Goal: Task Accomplishment & Management: Use online tool/utility

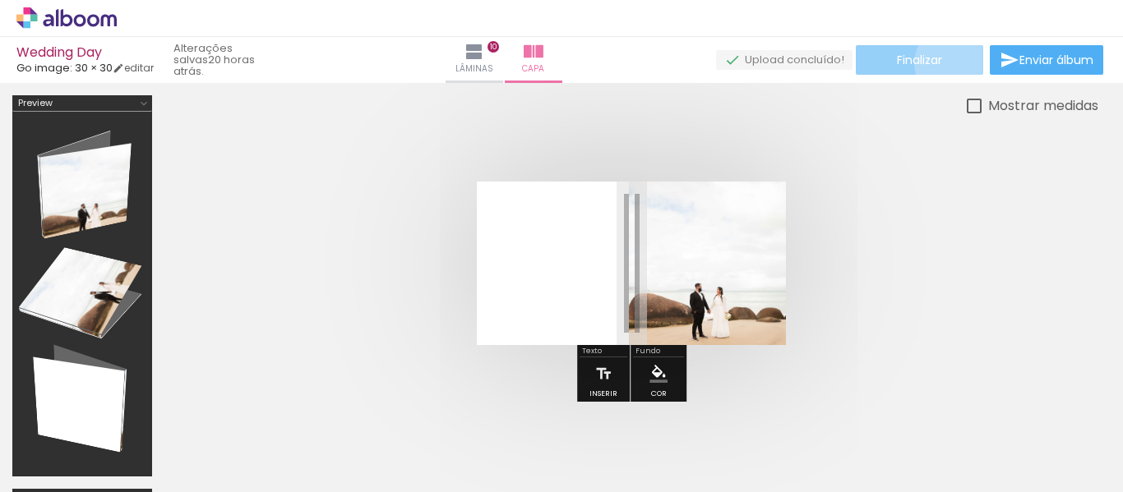
click at [950, 62] on paper-button "Finalizar" at bounding box center [919, 60] width 127 height 30
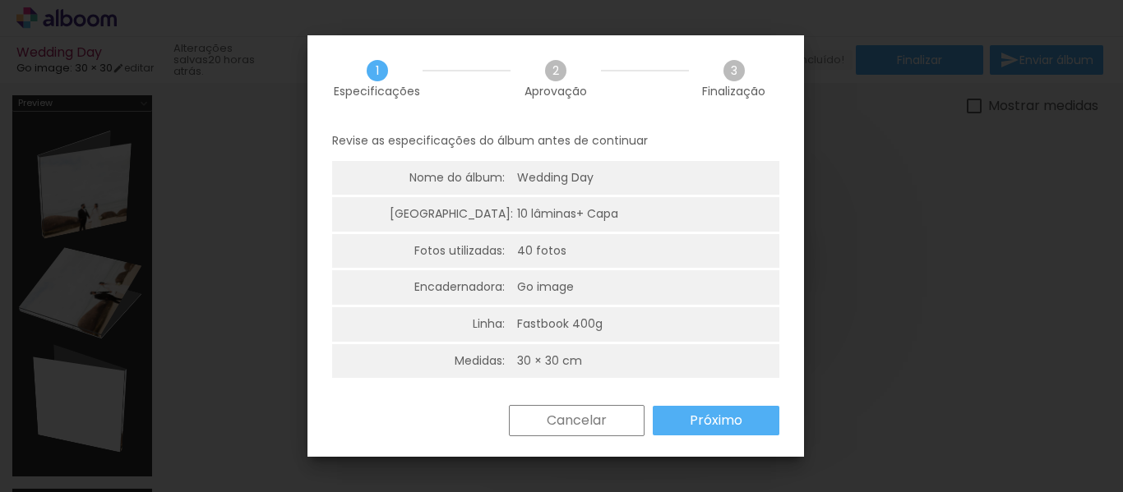
click at [0, 0] on slot "Próximo" at bounding box center [0, 0] width 0 height 0
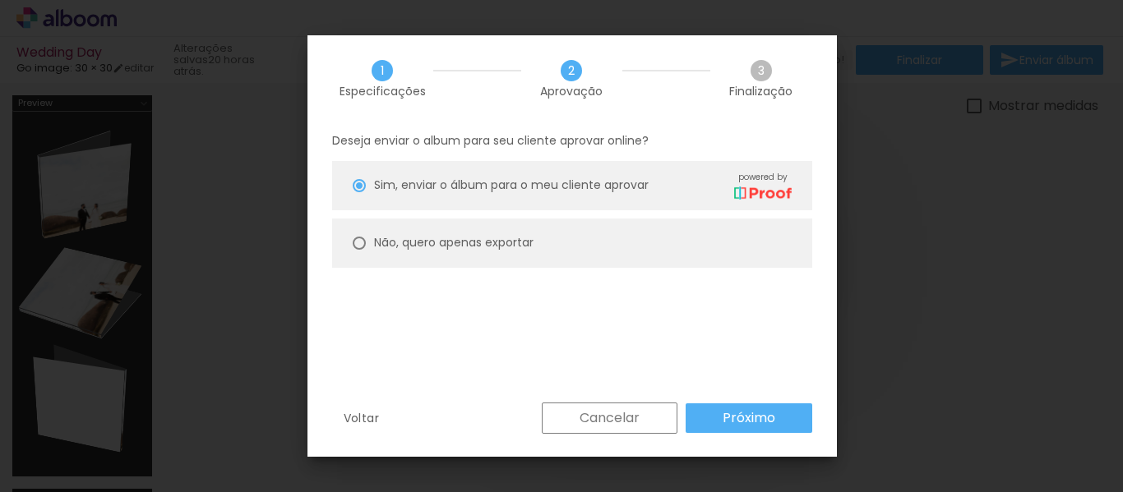
click at [0, 0] on slot "Próximo" at bounding box center [0, 0] width 0 height 0
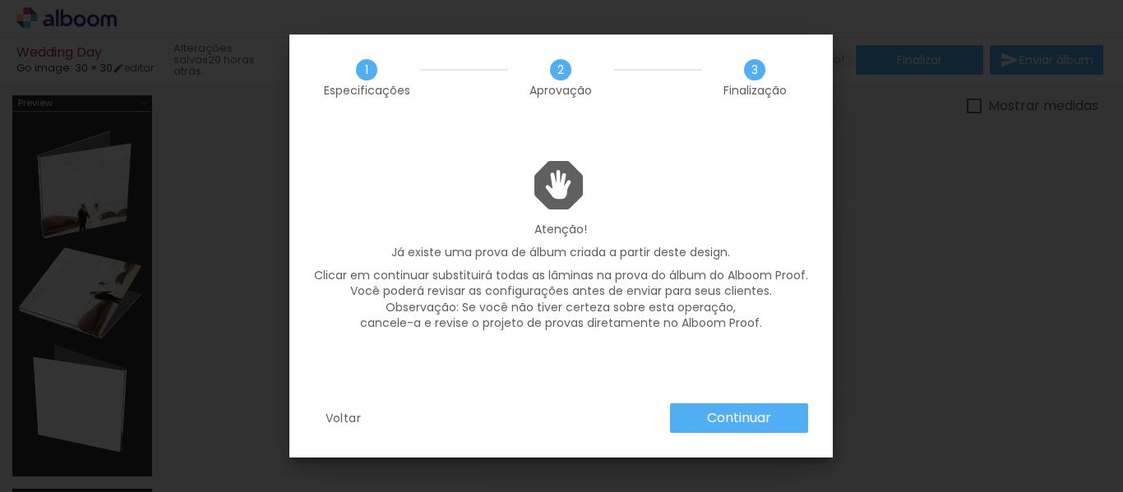
click at [0, 0] on slot "Continuar" at bounding box center [0, 0] width 0 height 0
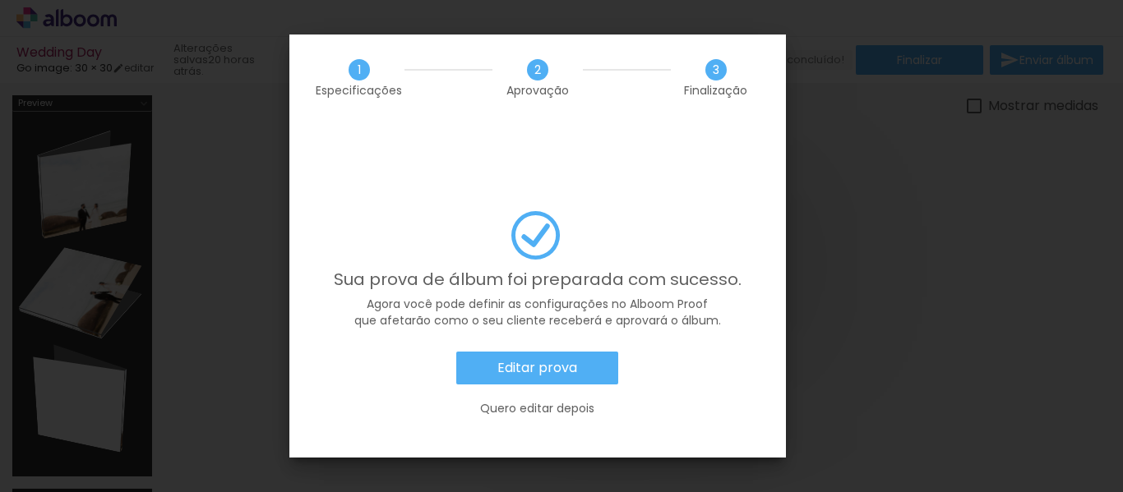
click at [592, 352] on paper-button "Editar prova" at bounding box center [537, 368] width 162 height 33
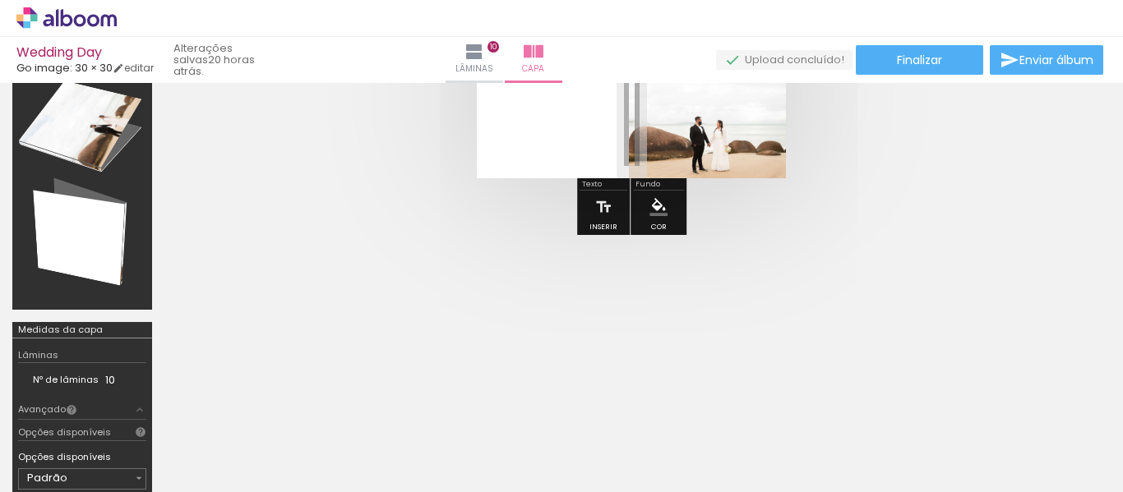
scroll to position [105, 0]
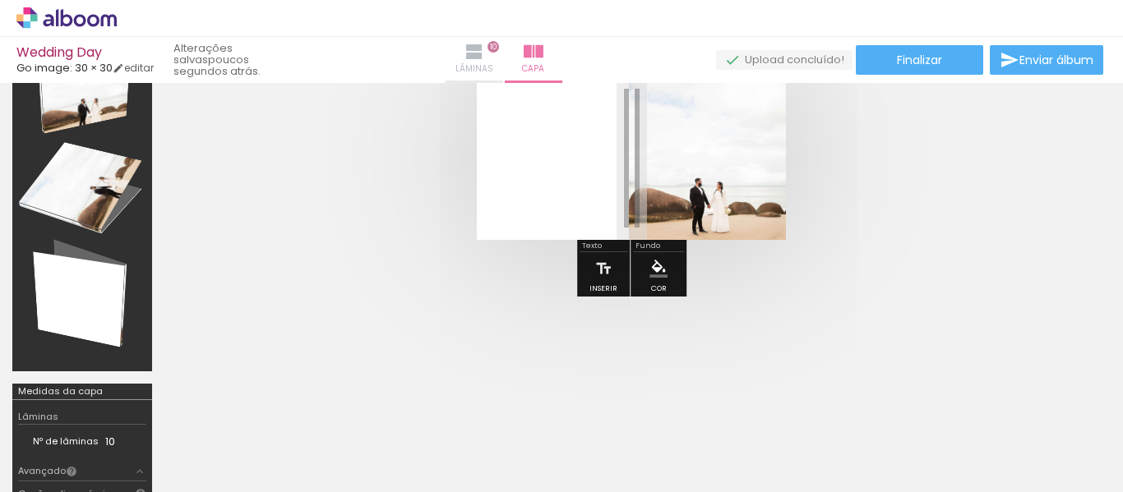
click at [503, 68] on paper-button "Lâminas 10" at bounding box center [475, 60] width 58 height 46
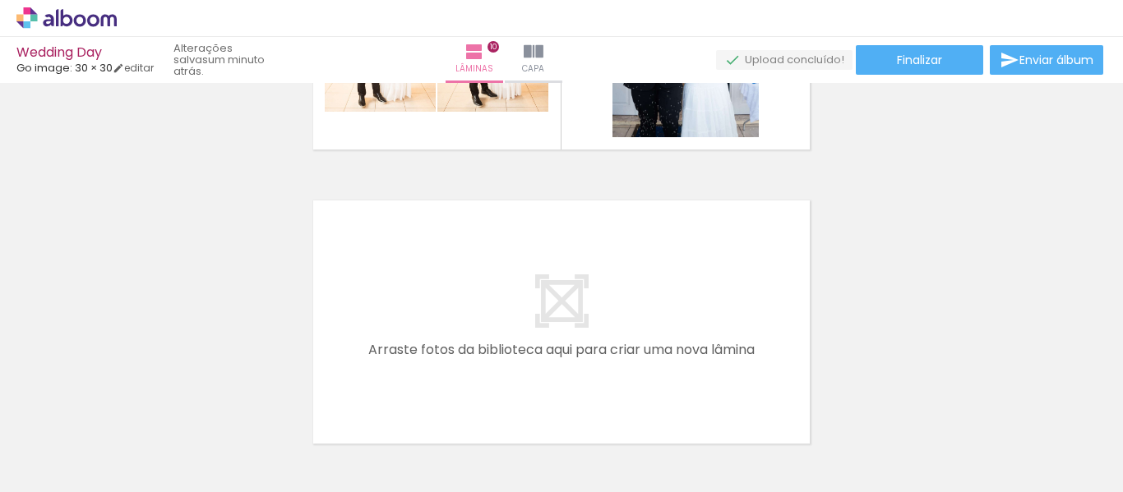
scroll to position [2959, 0]
